Goal: Obtain resource: Download file/media

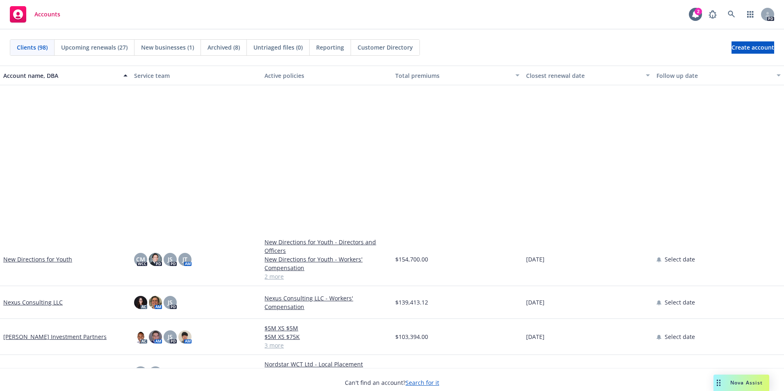
scroll to position [1928, 0]
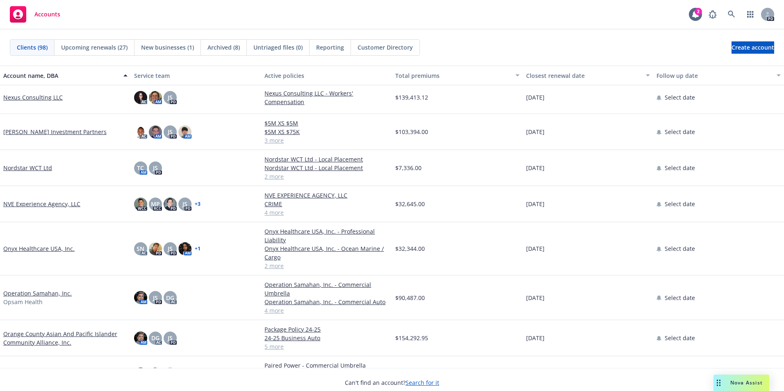
click at [30, 334] on link "Orange County Asian And Pacific Islander Community Alliance, Inc." at bounding box center [65, 338] width 124 height 17
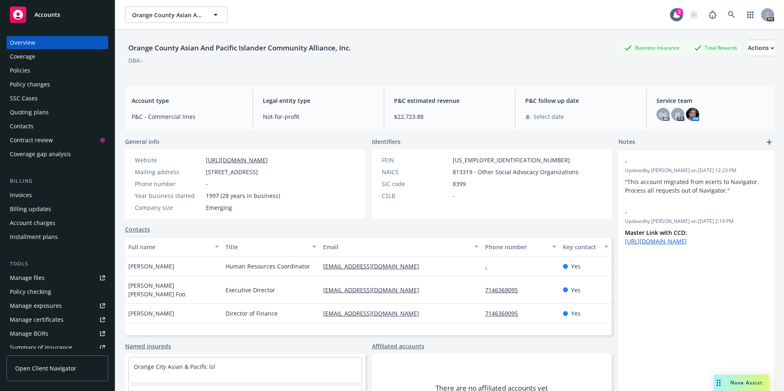
click at [34, 69] on div "Policies" at bounding box center [57, 70] width 95 height 13
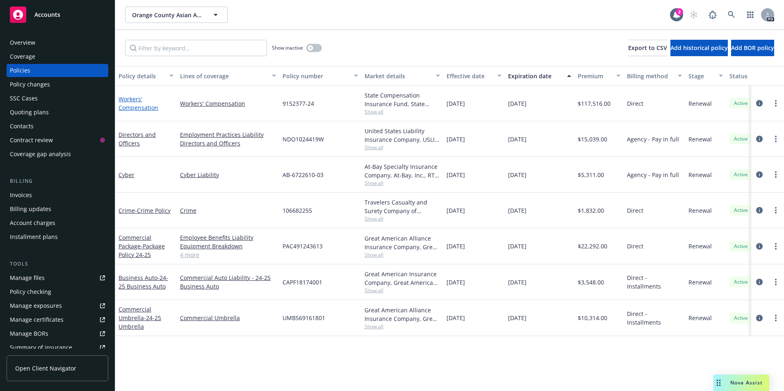
click at [140, 101] on link "Workers' Compensation" at bounding box center [139, 103] width 40 height 16
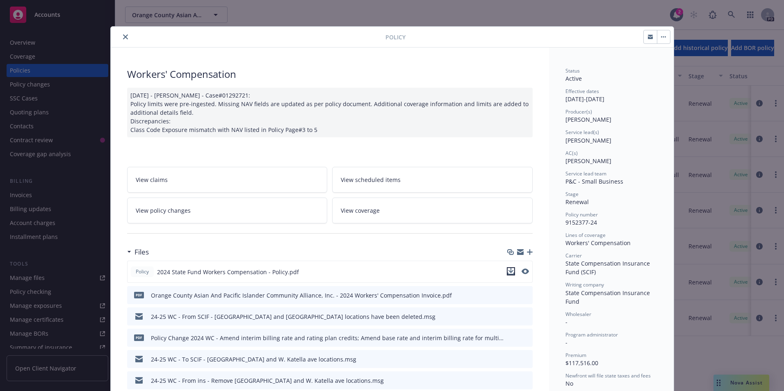
click at [509, 272] on icon "download file" at bounding box center [510, 270] width 5 height 5
click at [123, 37] on icon "close" at bounding box center [125, 36] width 5 height 5
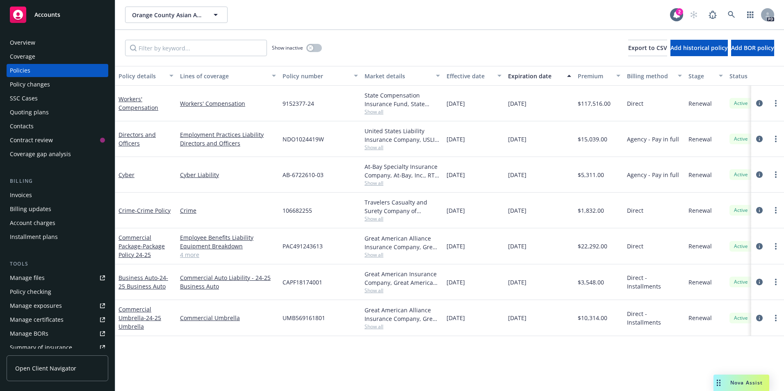
click at [47, 15] on span "Accounts" at bounding box center [47, 14] width 26 height 7
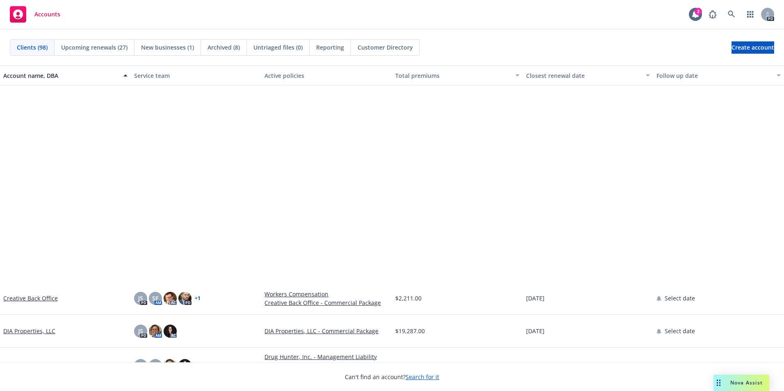
scroll to position [574, 0]
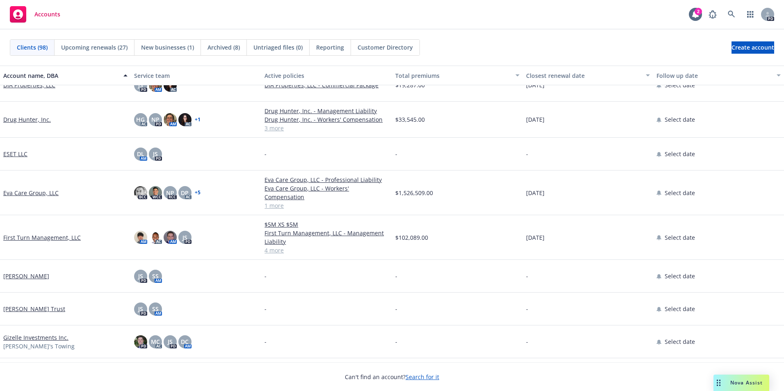
click at [30, 119] on link "Drug Hunter, Inc." at bounding box center [27, 119] width 48 height 9
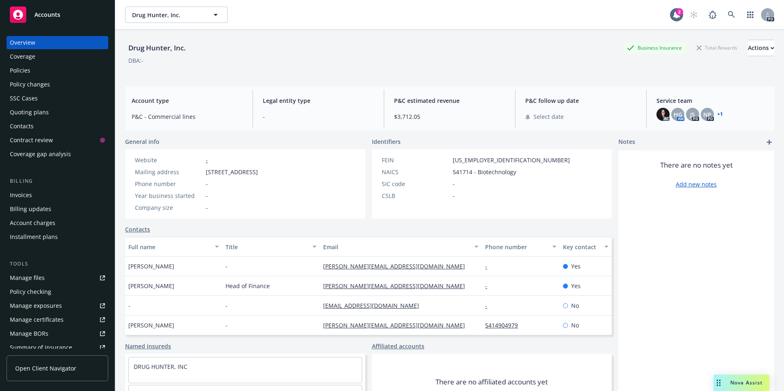
click at [21, 70] on div "Policies" at bounding box center [20, 70] width 21 height 13
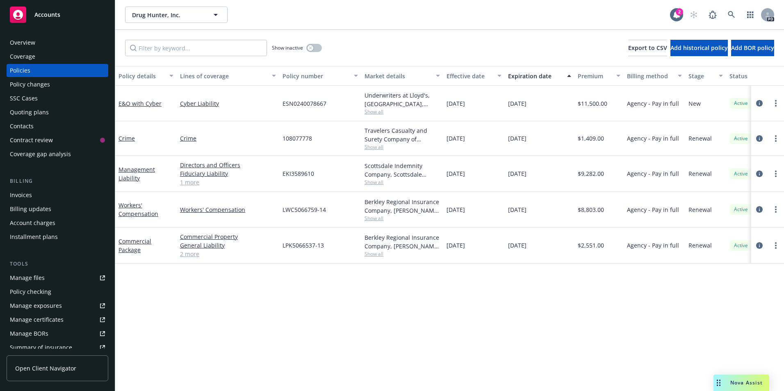
click at [373, 113] on span "Show all" at bounding box center [402, 111] width 75 height 7
click at [132, 103] on link "E&O with Cyber" at bounding box center [140, 104] width 43 height 8
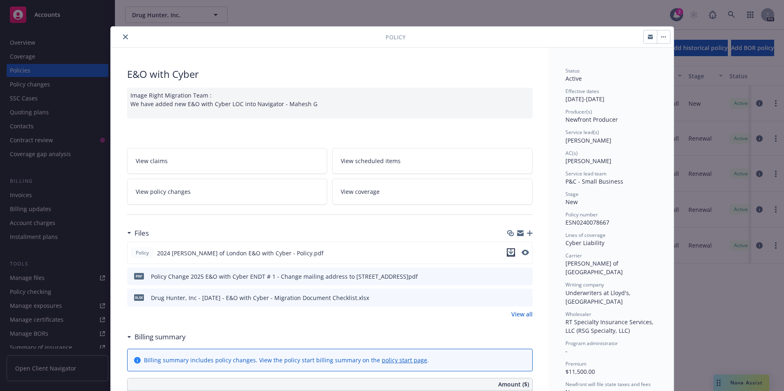
click at [509, 254] on icon "download file" at bounding box center [511, 252] width 7 height 7
click at [123, 38] on icon "close" at bounding box center [125, 36] width 5 height 5
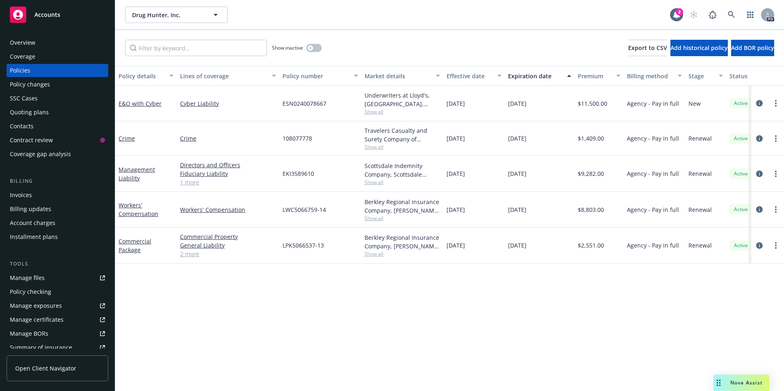
click at [48, 13] on span "Accounts" at bounding box center [47, 14] width 26 height 7
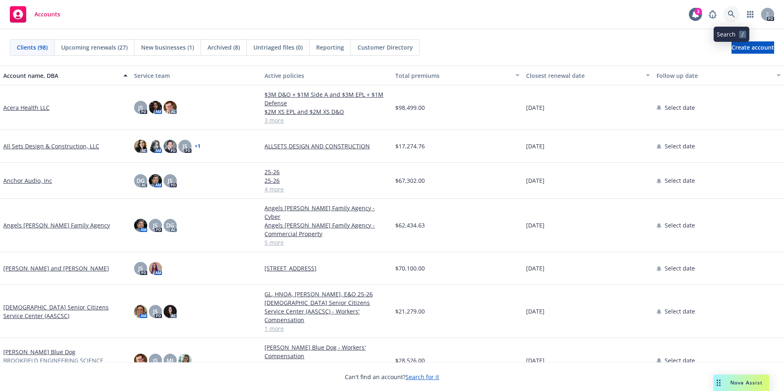
click at [734, 15] on icon at bounding box center [731, 14] width 7 height 7
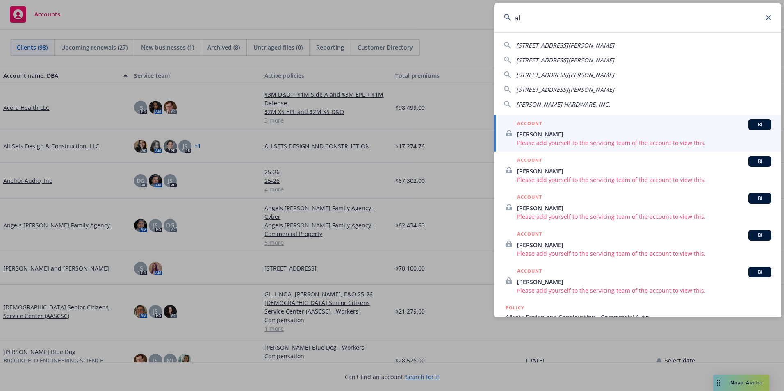
type input "a"
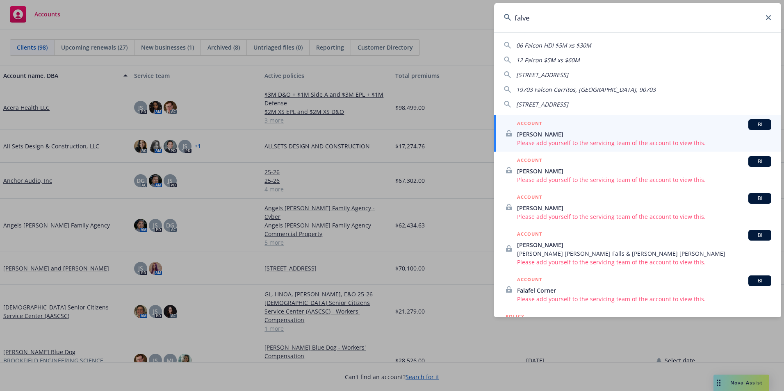
type input "[PERSON_NAME]"
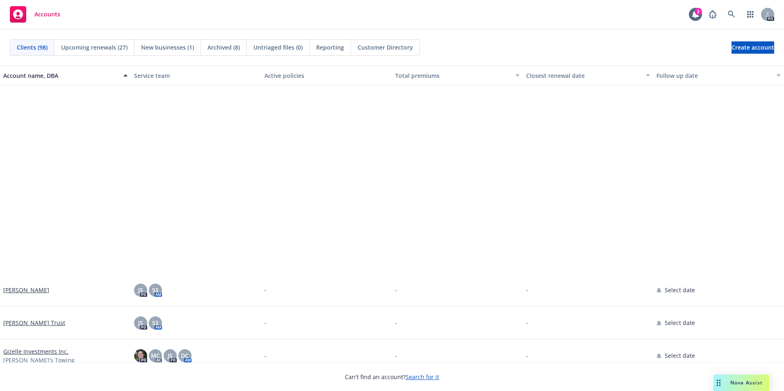
scroll to position [780, 0]
